Goal: Task Accomplishment & Management: Use online tool/utility

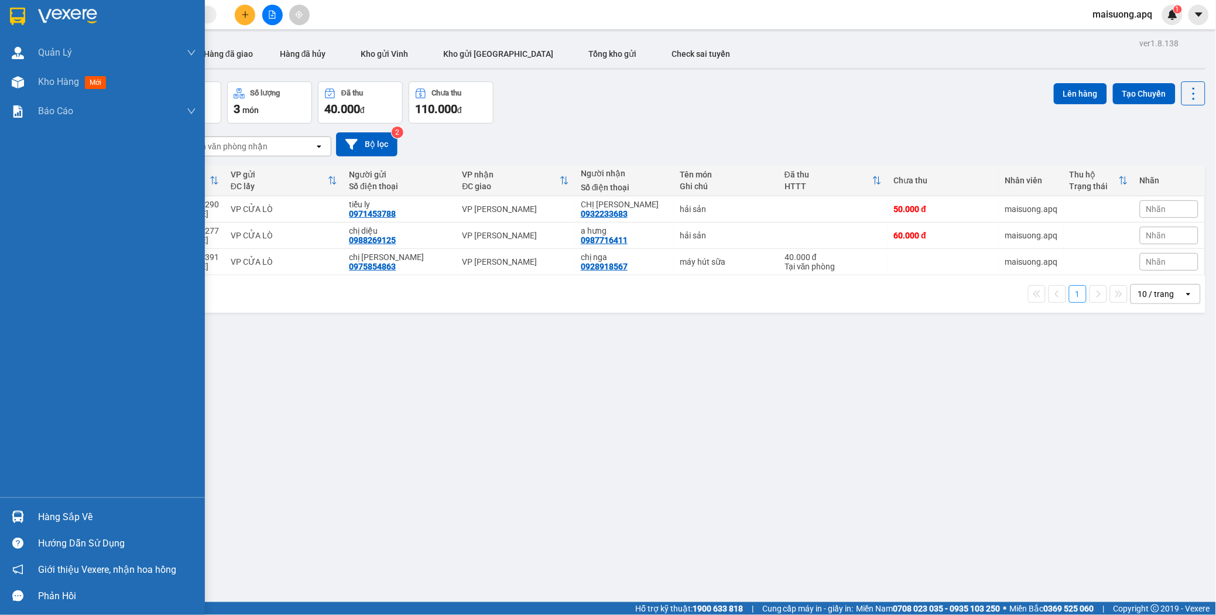
click at [68, 516] on div "Hàng sắp về" at bounding box center [117, 517] width 158 height 18
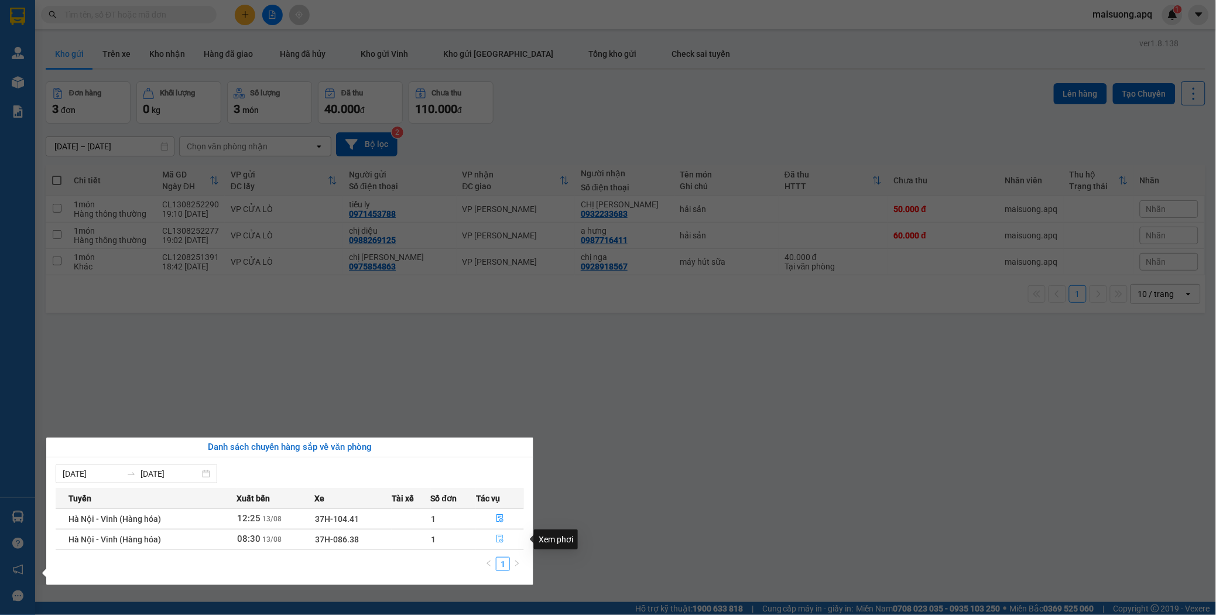
click at [499, 539] on icon "file-done" at bounding box center [500, 539] width 8 height 8
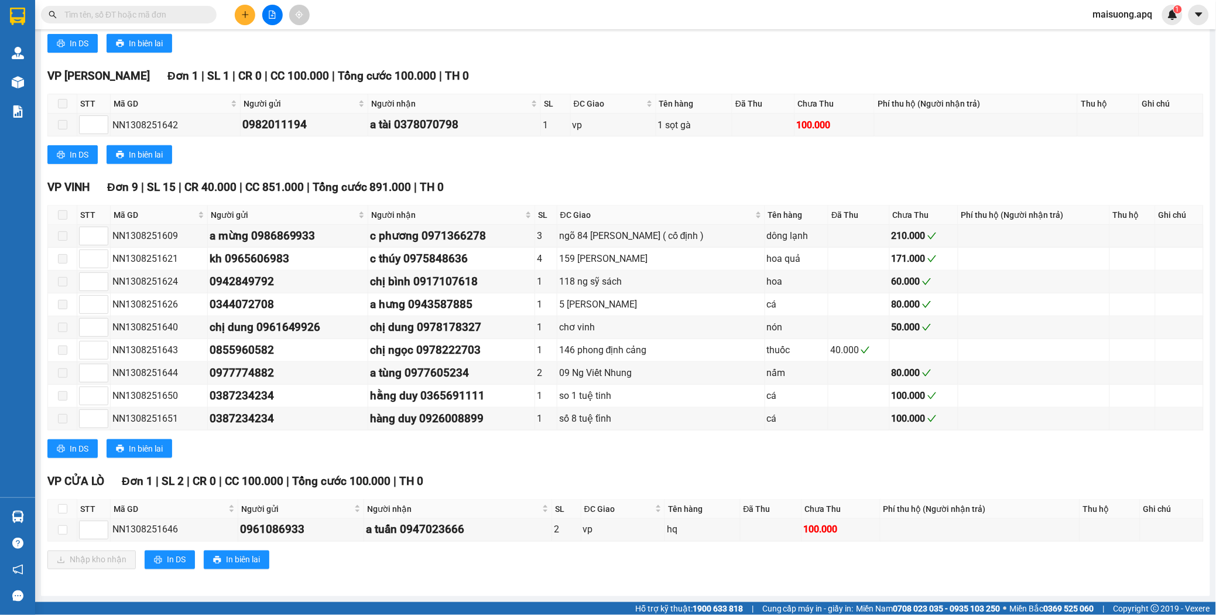
scroll to position [254, 0]
click at [64, 530] on input "checkbox" at bounding box center [62, 529] width 9 height 9
checkbox input "true"
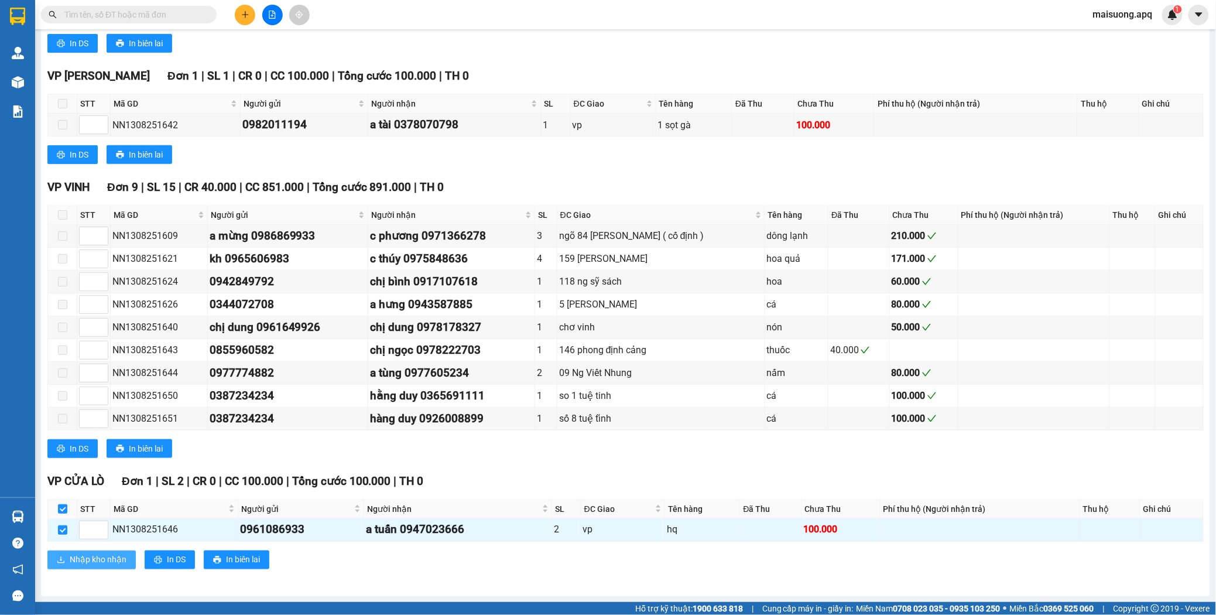
click at [74, 558] on span "Nhập kho nhận" at bounding box center [98, 559] width 57 height 13
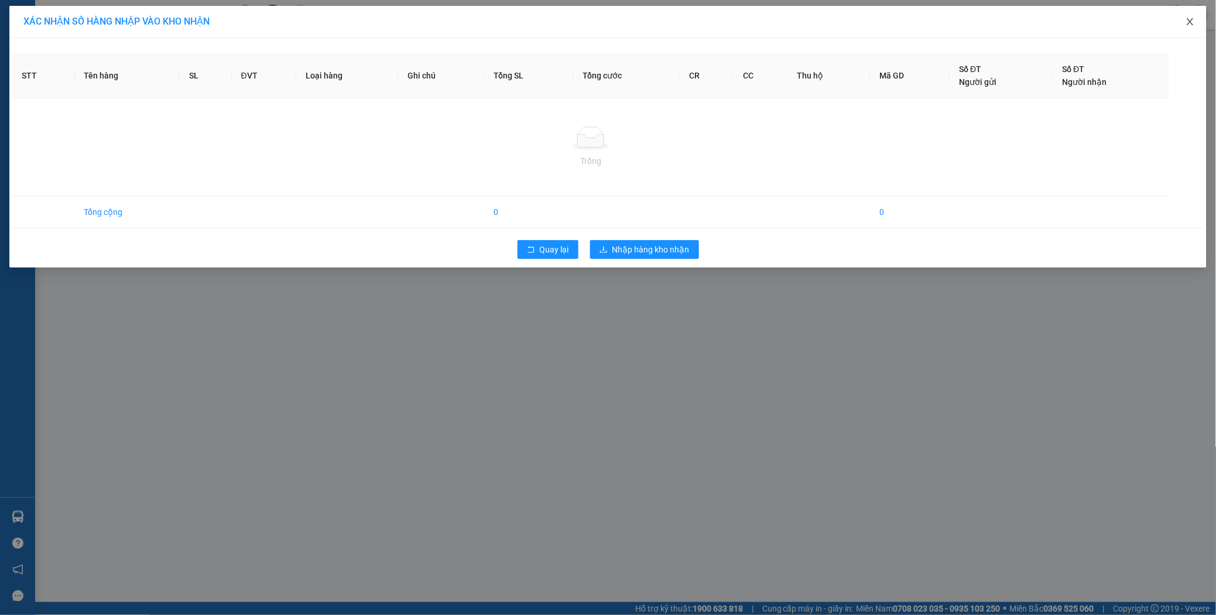
click at [1188, 22] on icon "close" at bounding box center [1190, 21] width 9 height 9
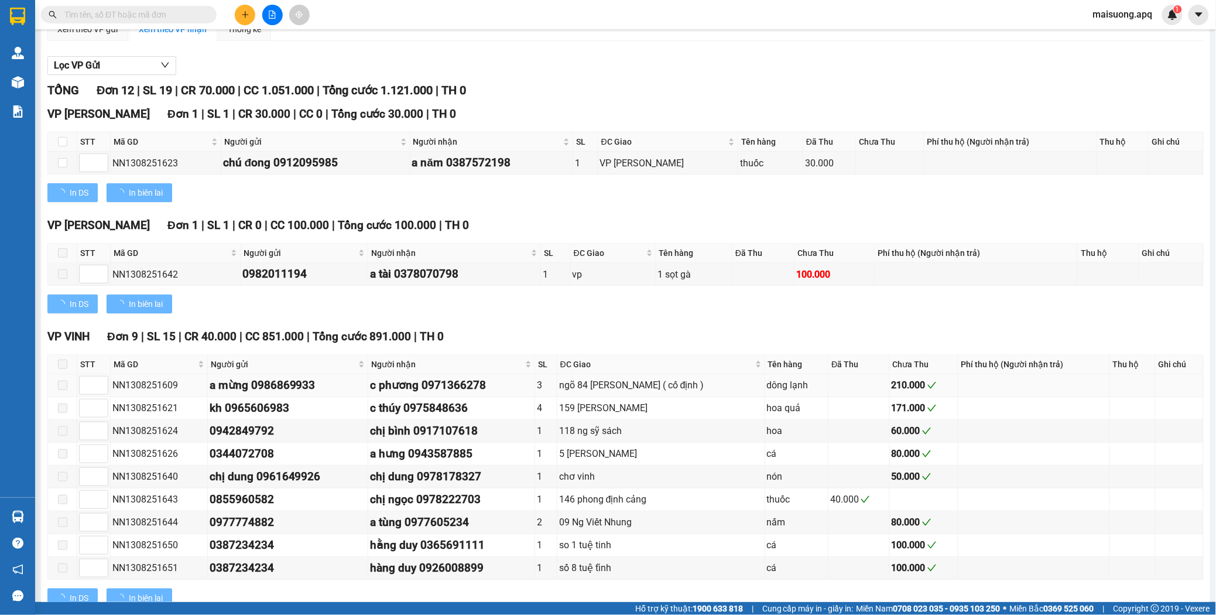
scroll to position [254, 0]
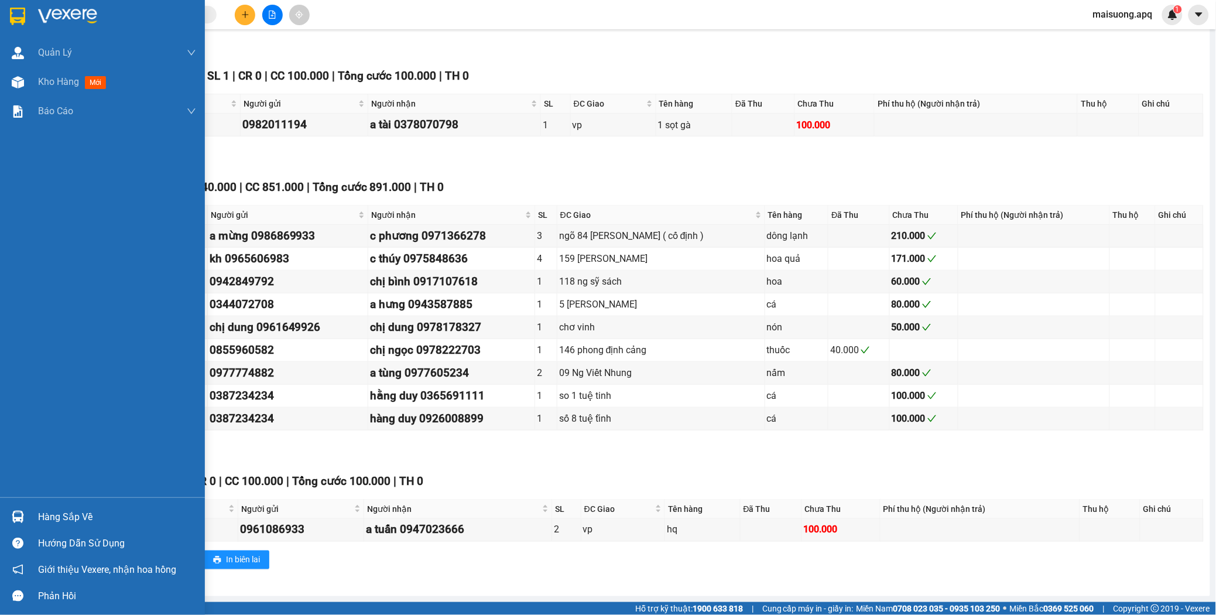
click at [55, 515] on div "Hàng sắp về" at bounding box center [117, 517] width 158 height 18
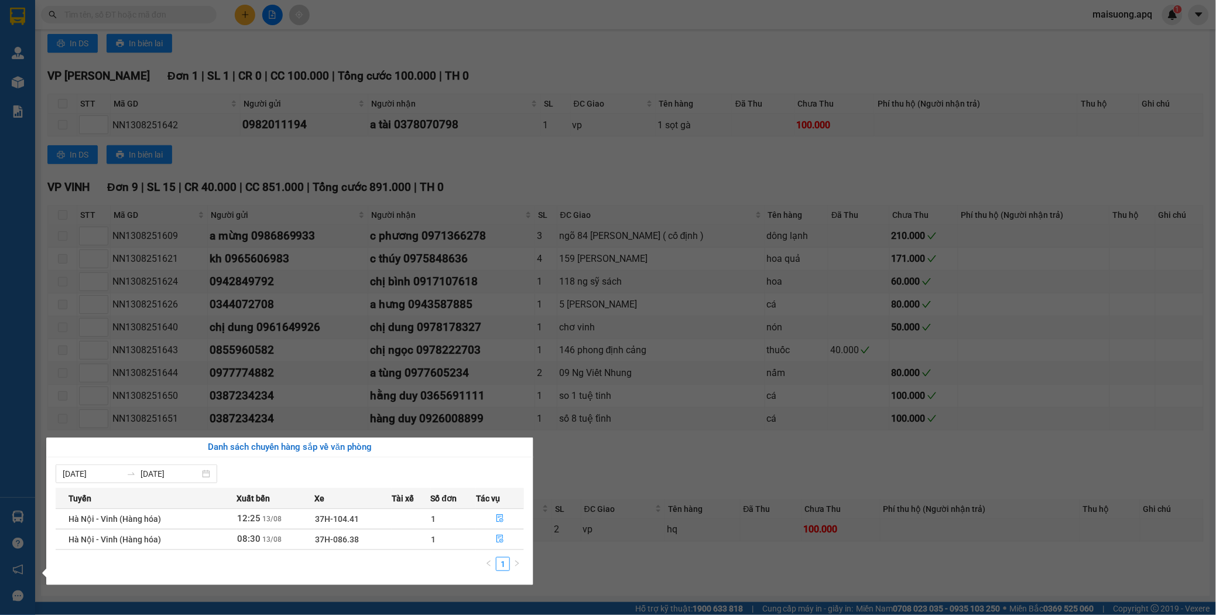
click at [556, 565] on section "Kết quả tìm kiếm ( 0 ) Bộ lọc No Data maisuong.apq 1 Quản [PERSON_NAME] lý thu …" at bounding box center [608, 307] width 1216 height 615
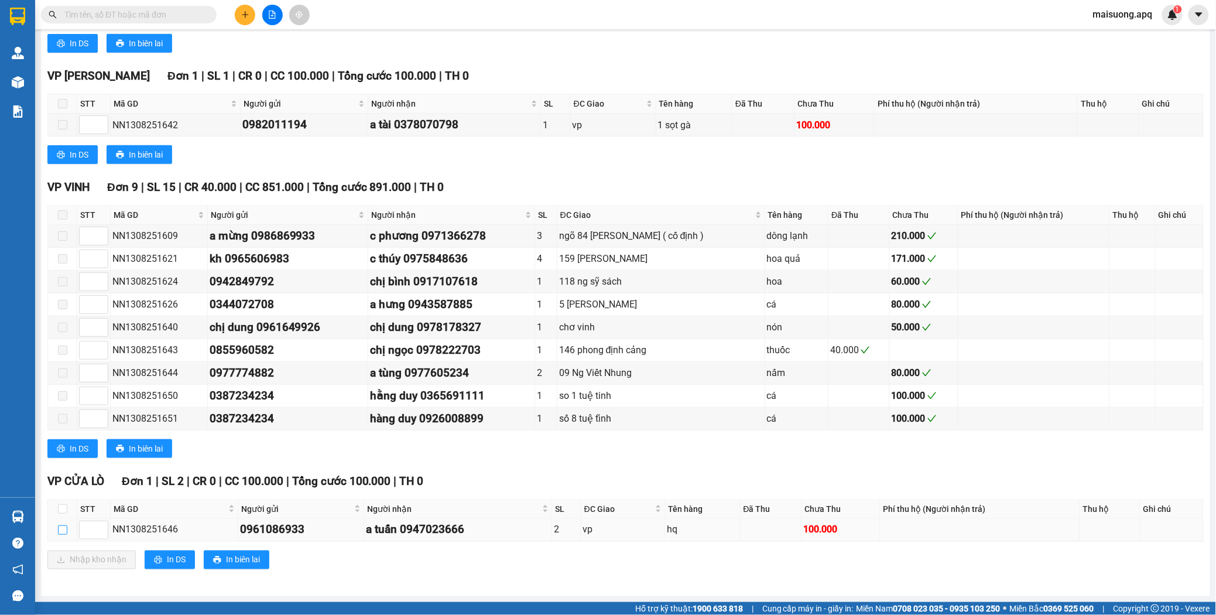
click at [65, 531] on input "checkbox" at bounding box center [62, 529] width 9 height 9
checkbox input "true"
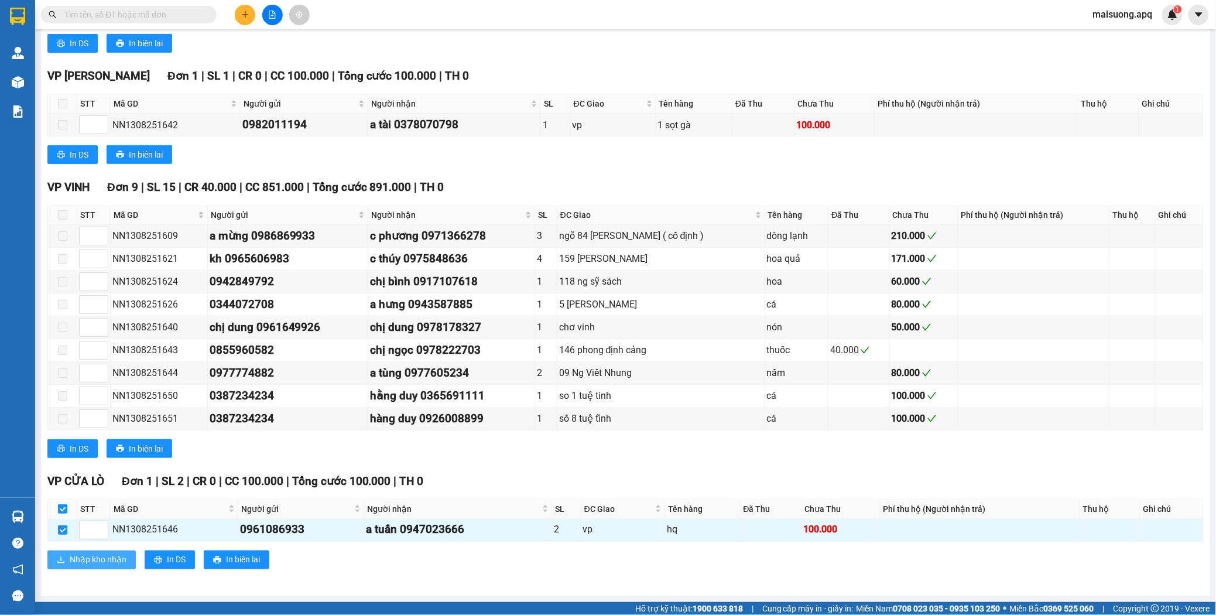
click at [93, 562] on span "Nhập kho nhận" at bounding box center [98, 559] width 57 height 13
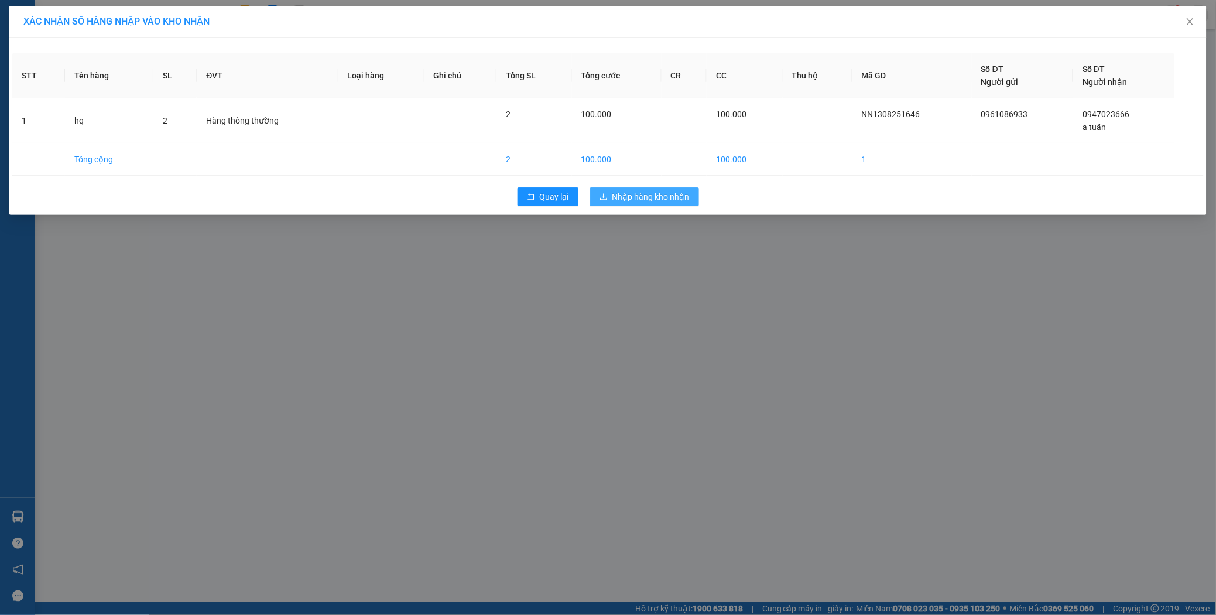
click at [631, 197] on span "Nhập hàng kho nhận" at bounding box center [650, 196] width 77 height 13
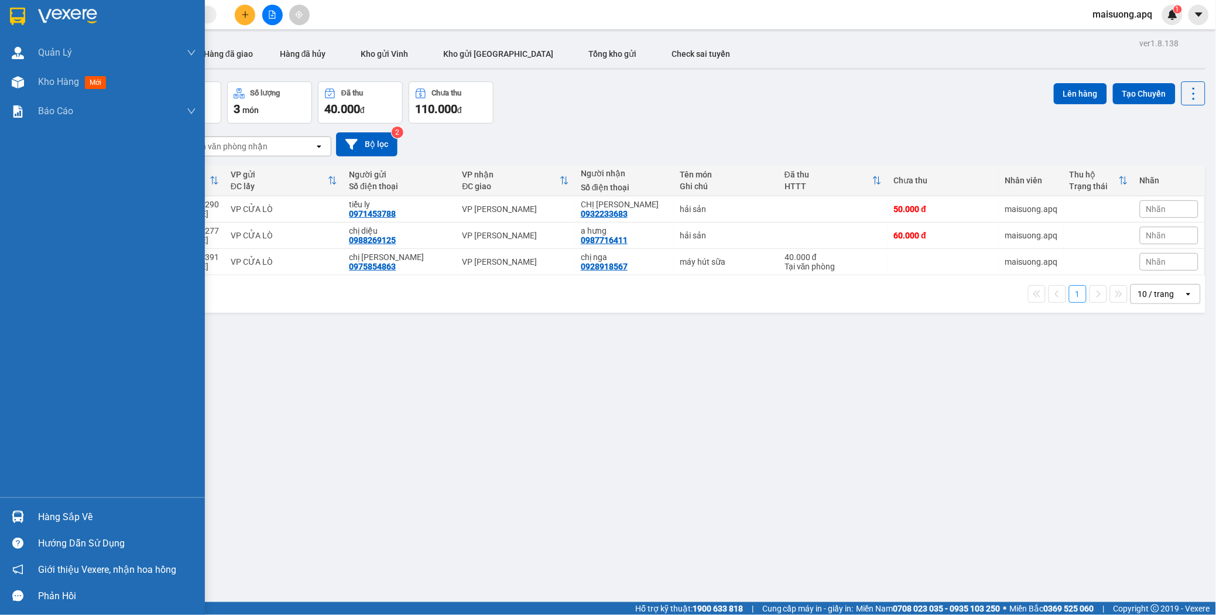
click at [32, 513] on div "Hàng sắp về" at bounding box center [102, 516] width 205 height 26
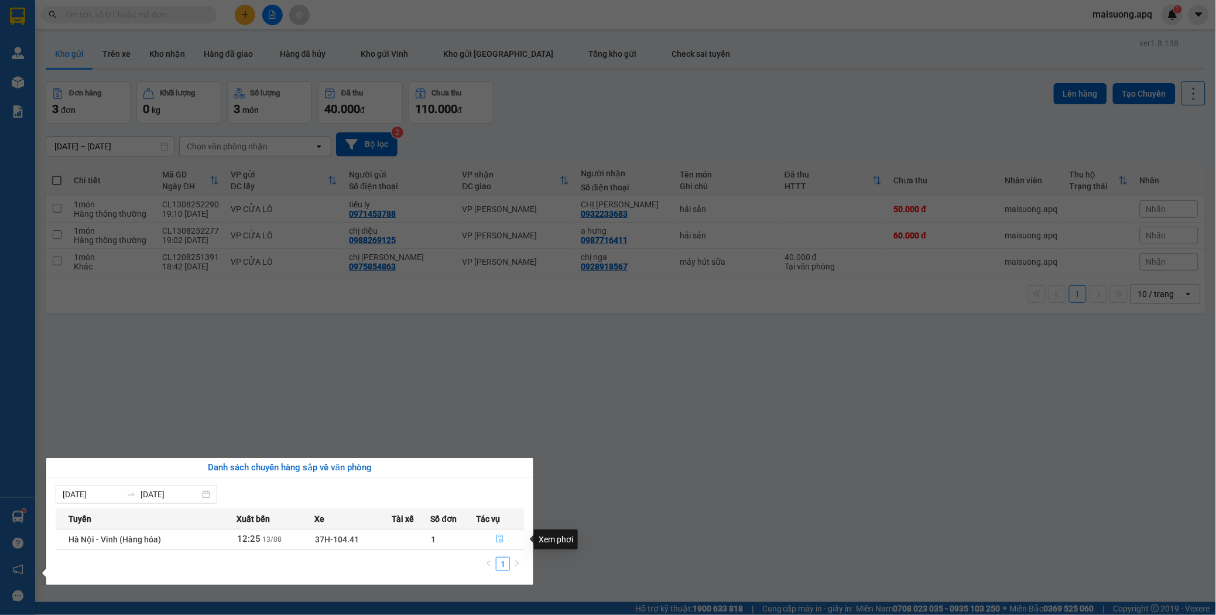
click at [499, 539] on icon "file-done" at bounding box center [499, 539] width 7 height 8
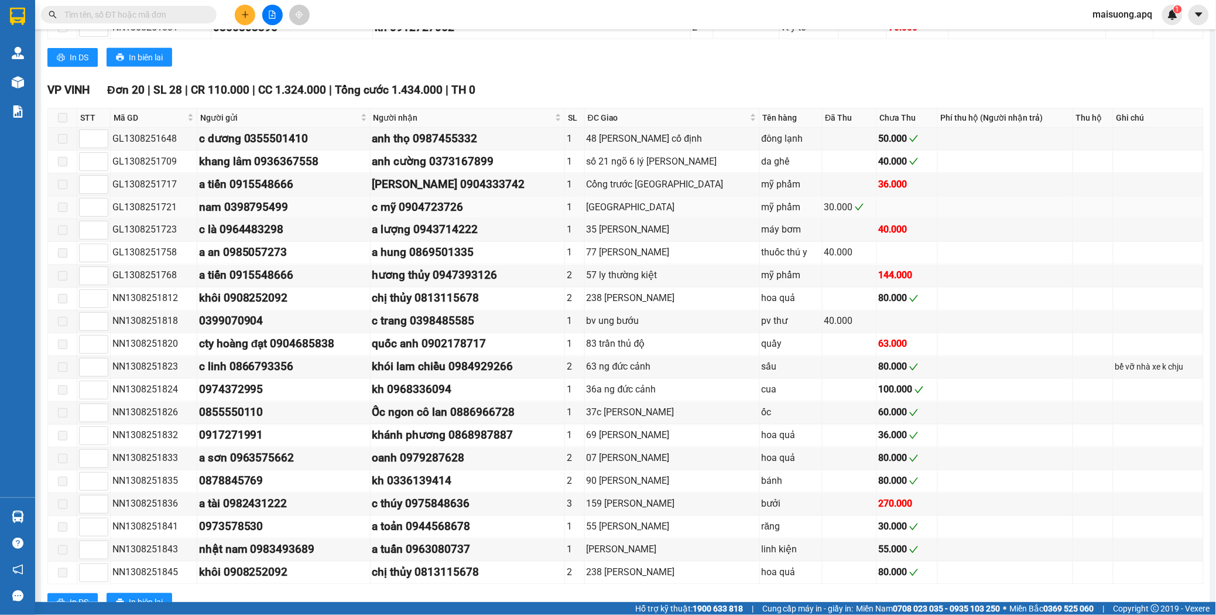
scroll to position [711, 0]
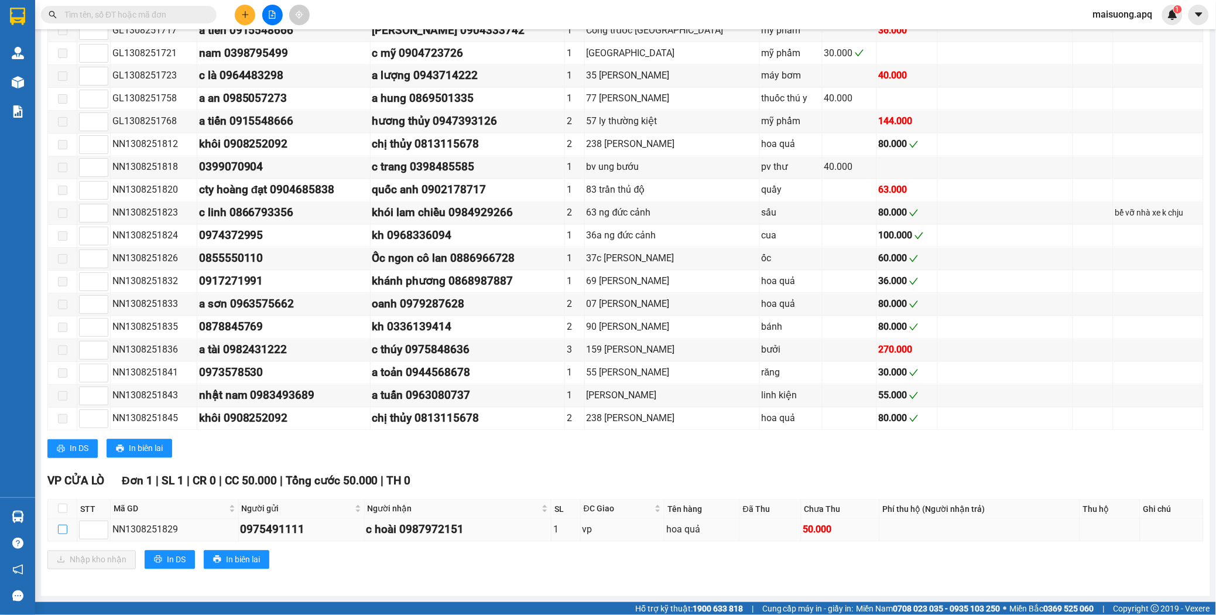
click at [64, 529] on input "checkbox" at bounding box center [62, 529] width 9 height 9
checkbox input "true"
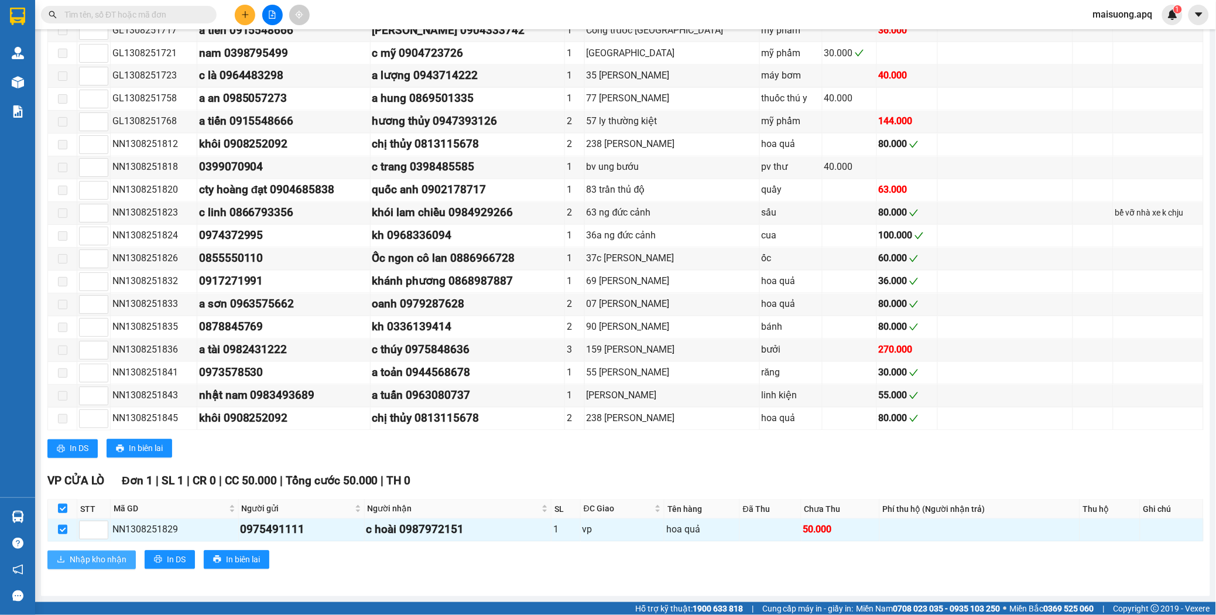
click at [78, 557] on span "Nhập kho nhận" at bounding box center [98, 559] width 57 height 13
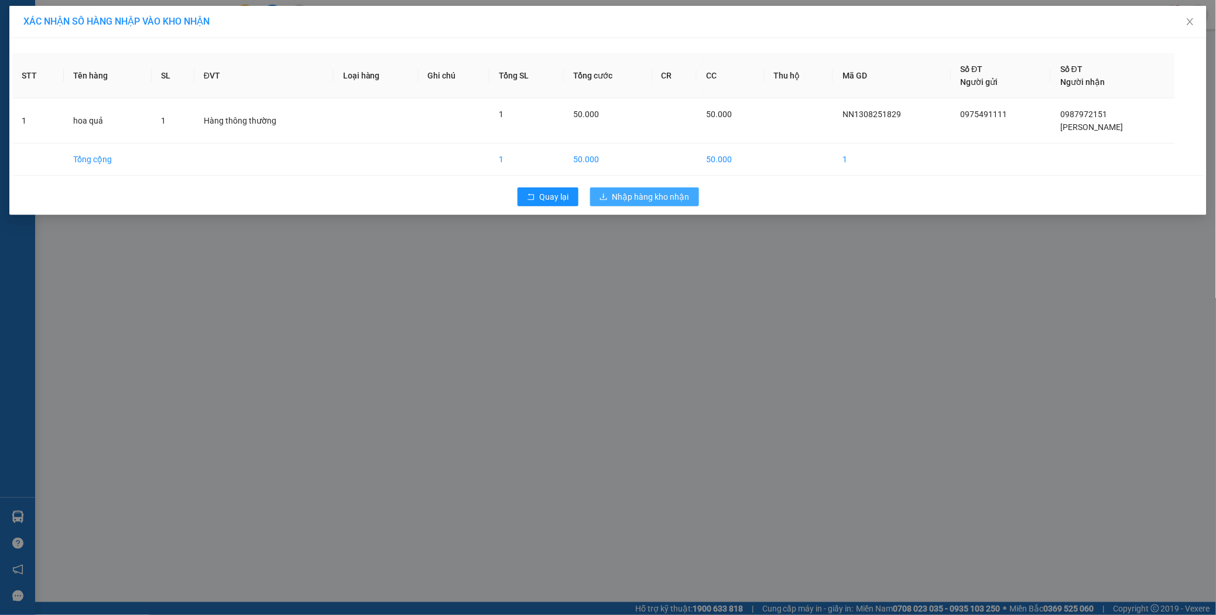
click at [654, 196] on span "Nhập hàng kho nhận" at bounding box center [650, 196] width 77 height 13
